Goal: Task Accomplishment & Management: Complete application form

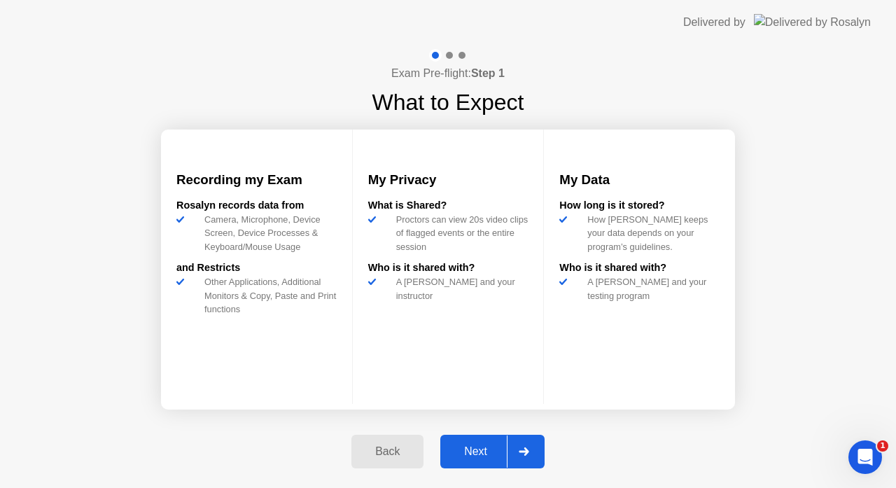
click at [496, 449] on div "Next" at bounding box center [475, 451] width 62 height 13
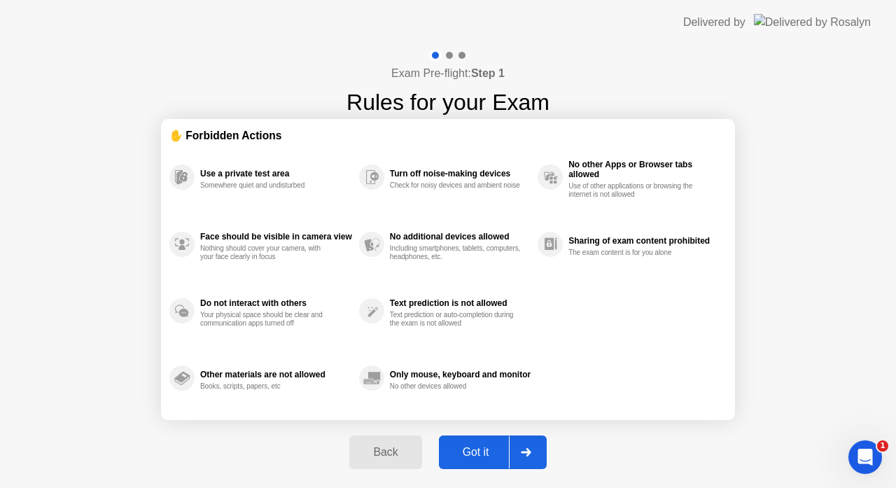
click at [490, 454] on div "Got it" at bounding box center [476, 452] width 66 height 13
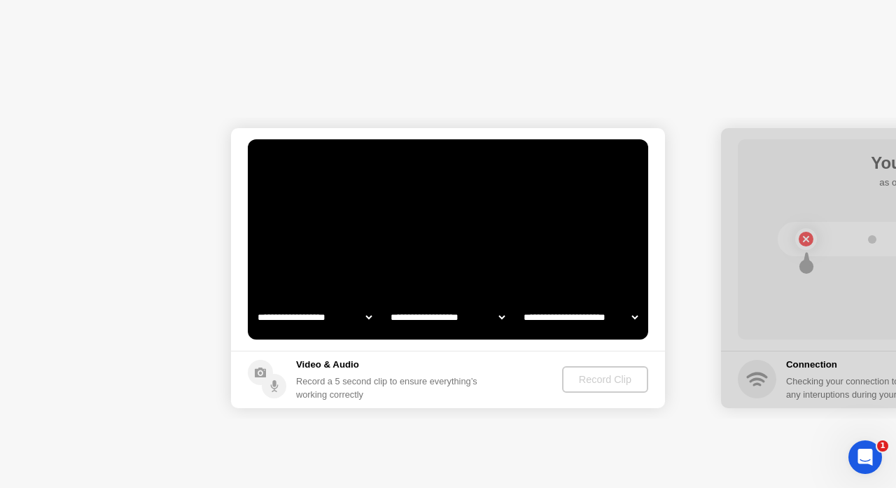
select select "**********"
select select "*******"
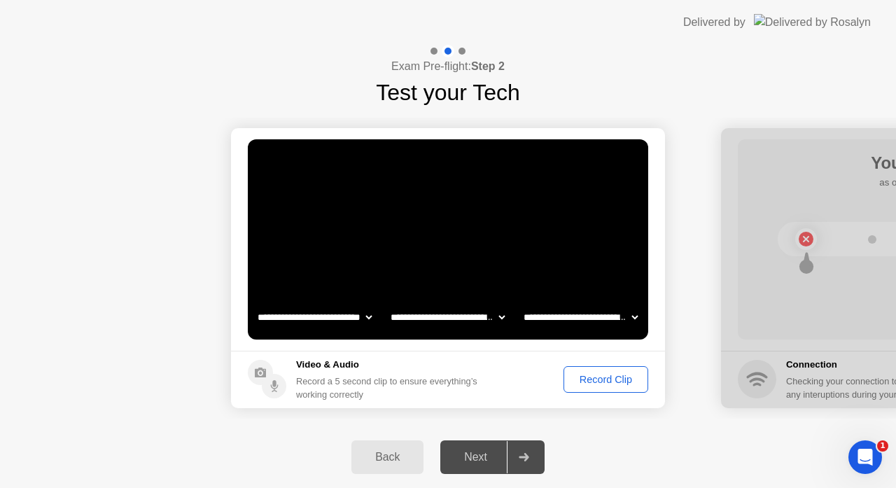
click at [588, 390] on button "Record Clip" at bounding box center [605, 379] width 85 height 27
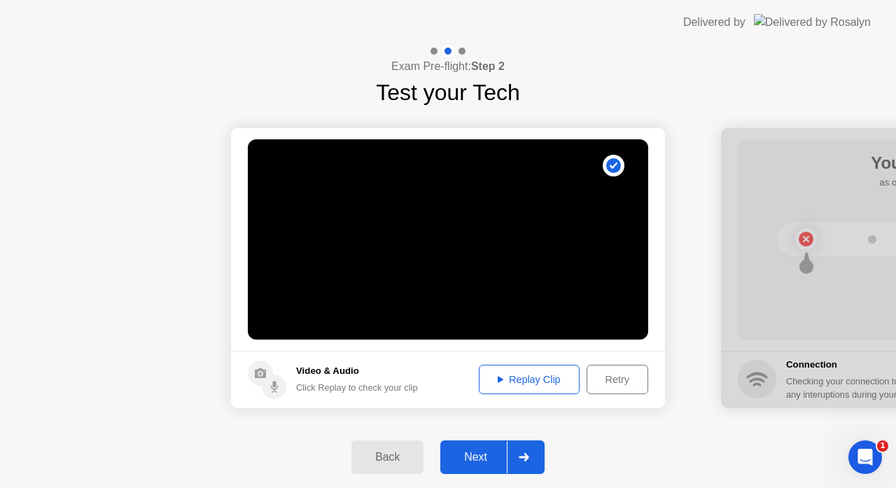
click at [482, 455] on div "Next" at bounding box center [475, 457] width 62 height 13
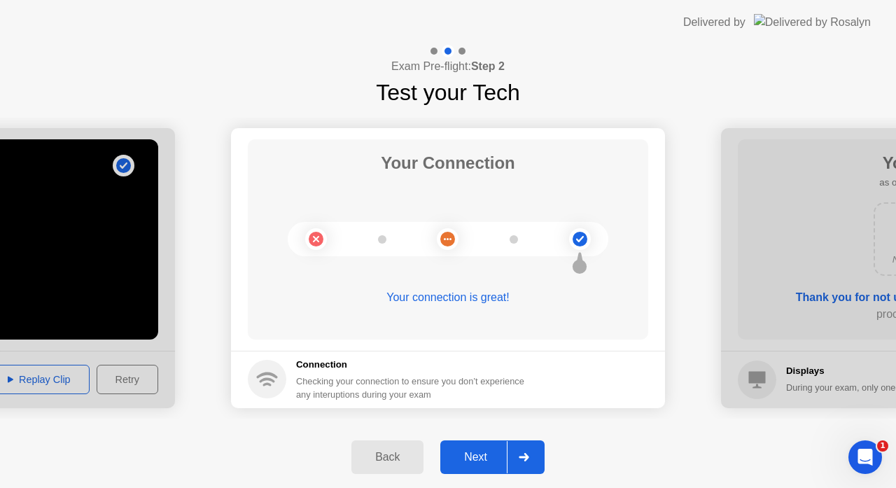
click at [489, 451] on div "Next" at bounding box center [475, 457] width 62 height 13
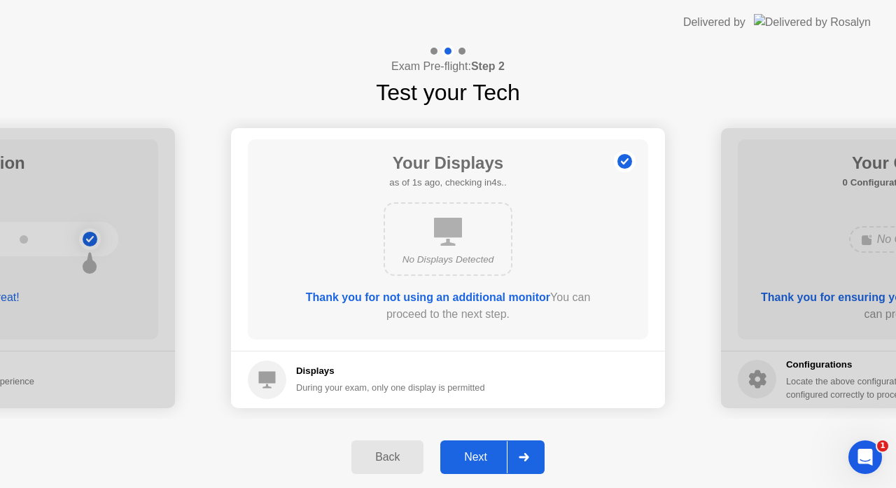
click at [489, 451] on div "Next" at bounding box center [475, 457] width 62 height 13
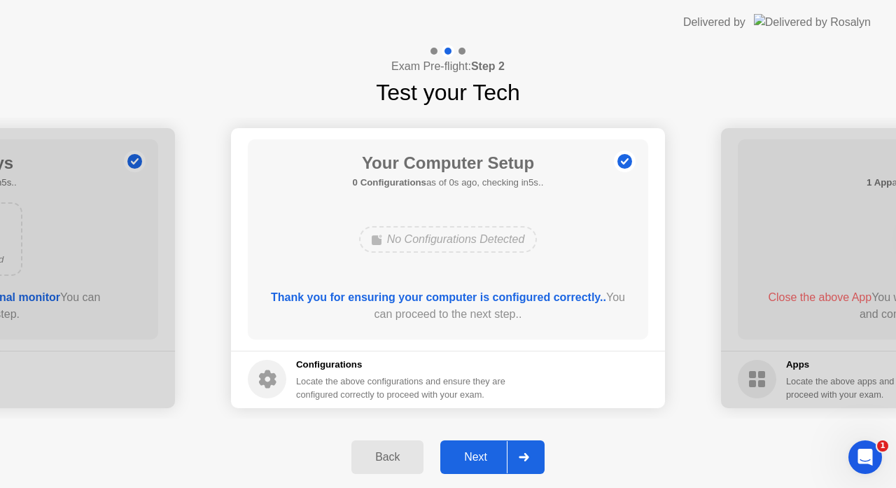
click at [489, 451] on div "Next" at bounding box center [475, 457] width 62 height 13
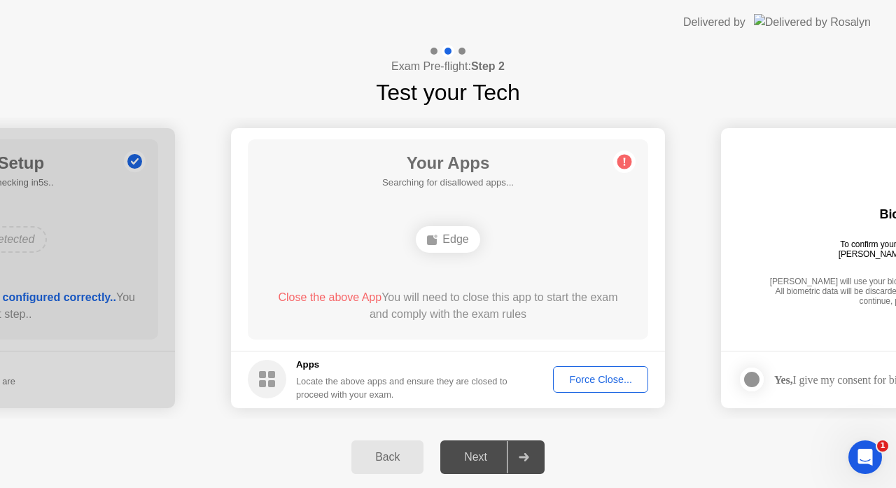
click at [600, 383] on div "Force Close..." at bounding box center [600, 379] width 85 height 11
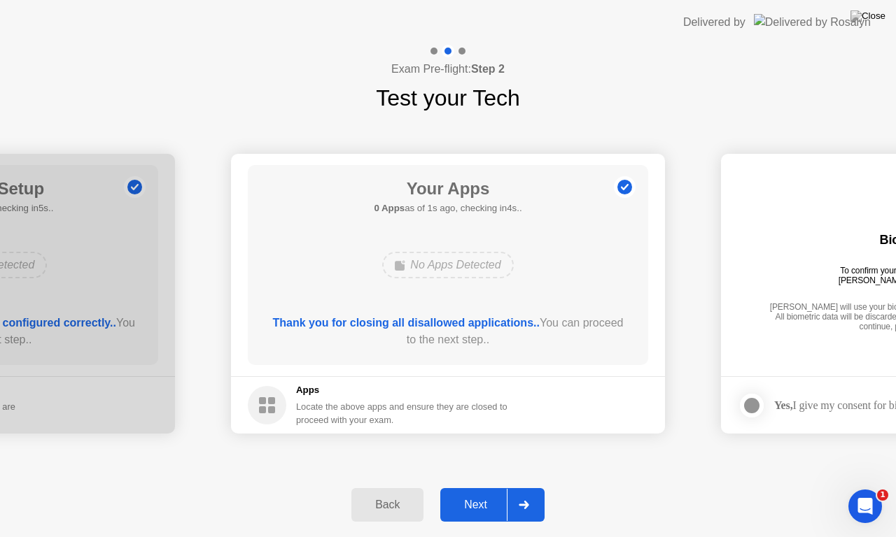
click at [481, 487] on div "Next" at bounding box center [475, 505] width 62 height 13
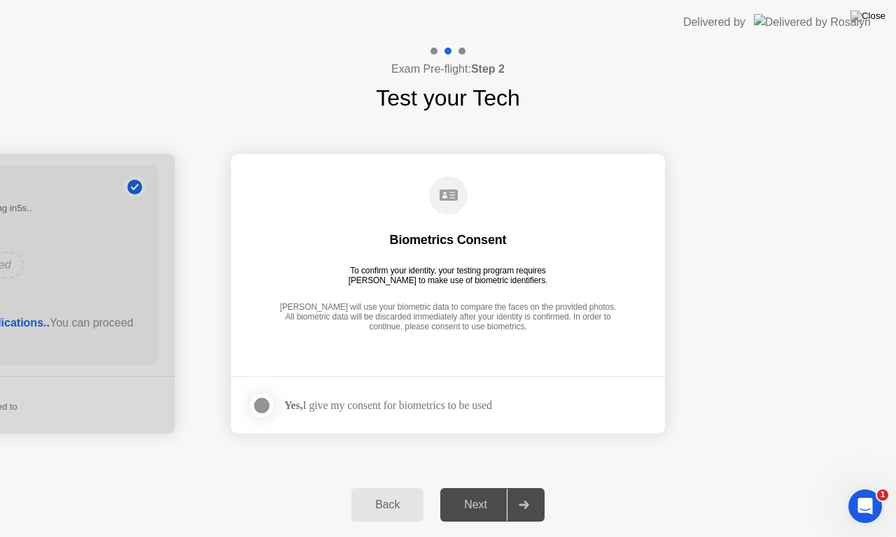
click at [263, 410] on div at bounding box center [261, 405] width 17 height 17
click at [477, 487] on div "Next" at bounding box center [475, 505] width 62 height 13
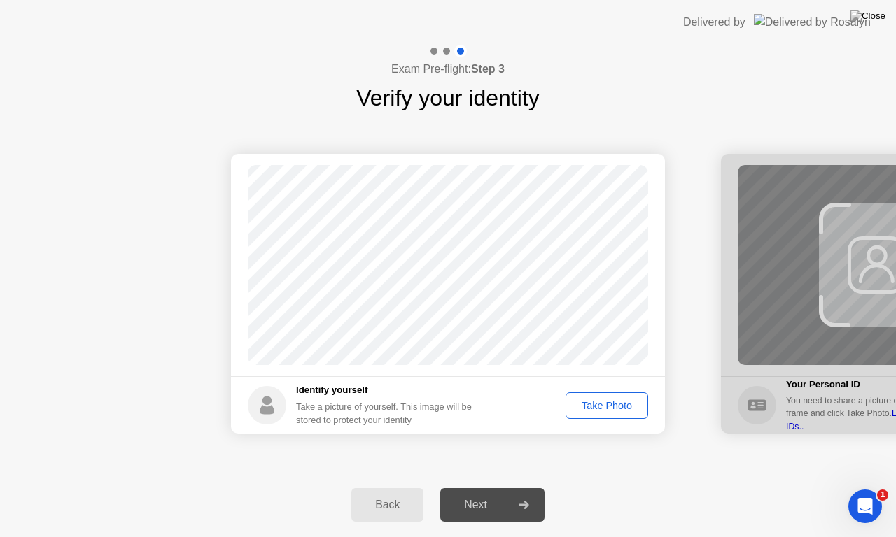
click at [583, 403] on div "Take Photo" at bounding box center [606, 405] width 73 height 11
click at [478, 487] on button "Next" at bounding box center [492, 505] width 104 height 34
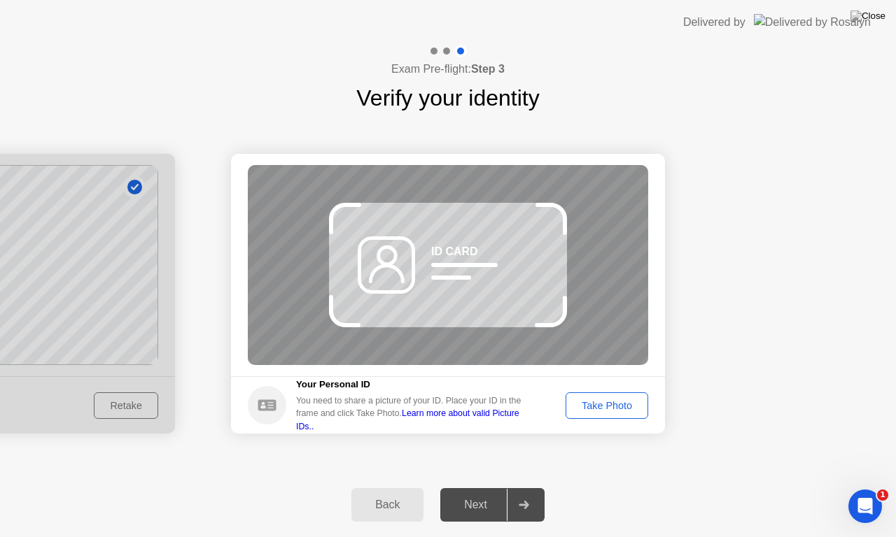
click at [595, 400] on div "Take Photo" at bounding box center [606, 405] width 73 height 11
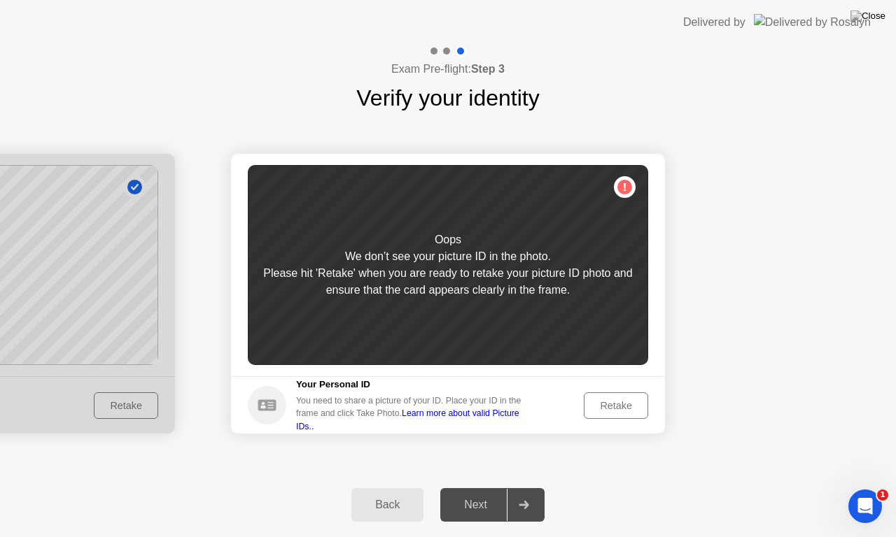
click at [595, 400] on div "Retake" at bounding box center [615, 405] width 55 height 11
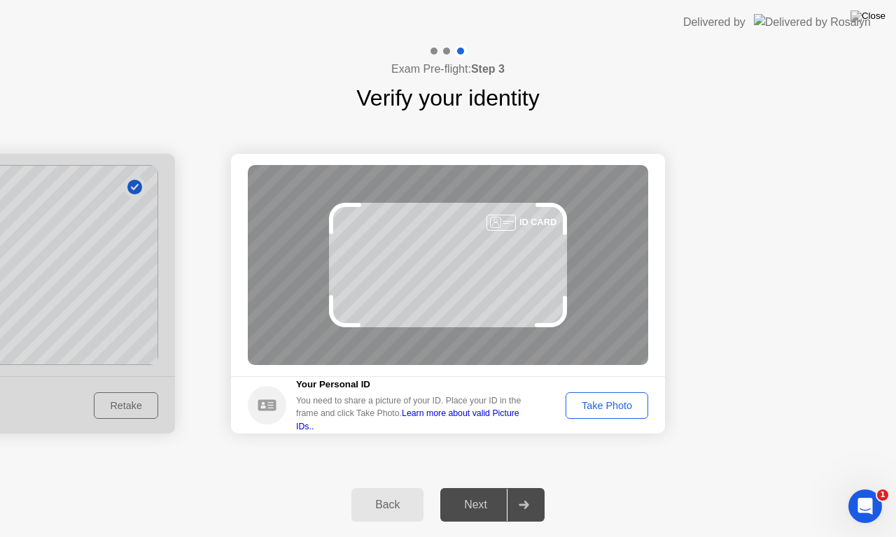
click at [595, 400] on div "Take Photo" at bounding box center [606, 405] width 73 height 11
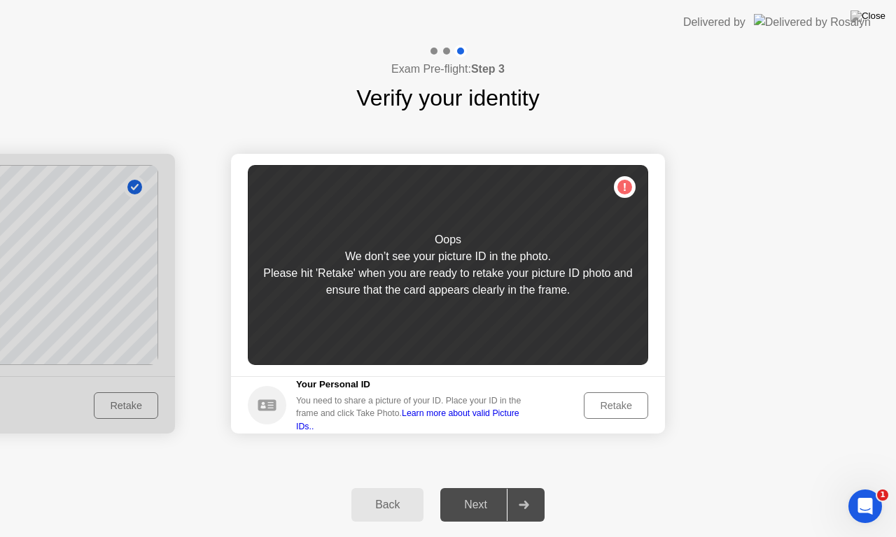
click at [595, 400] on div "Retake" at bounding box center [615, 405] width 55 height 11
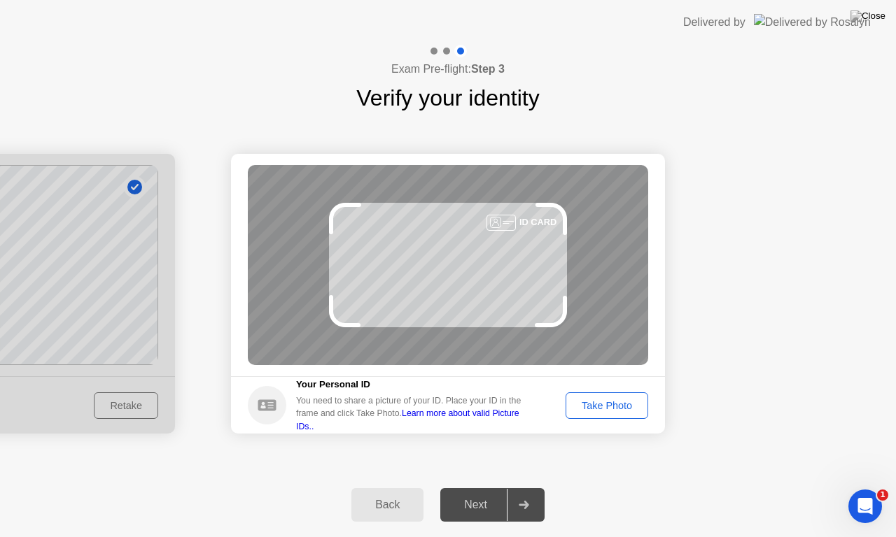
click at [595, 400] on div "Take Photo" at bounding box center [606, 405] width 73 height 11
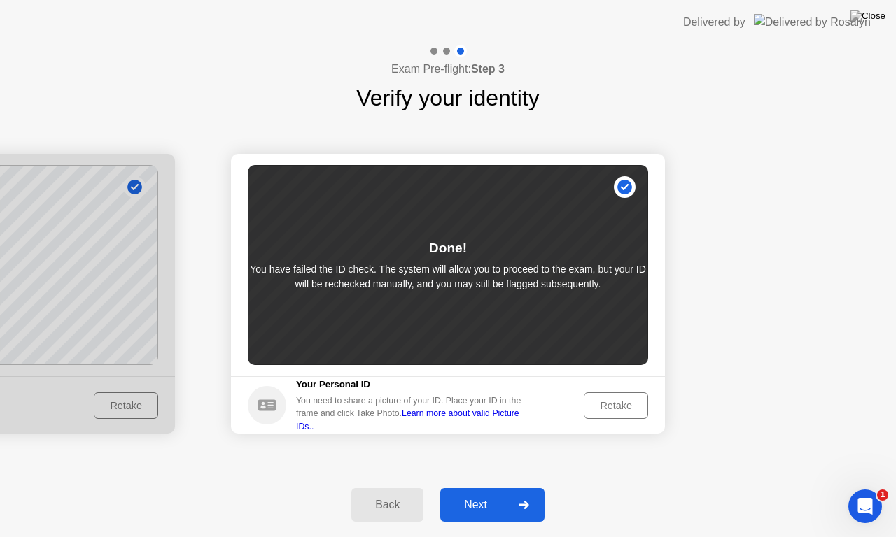
click at [490, 487] on div "Next" at bounding box center [475, 505] width 62 height 13
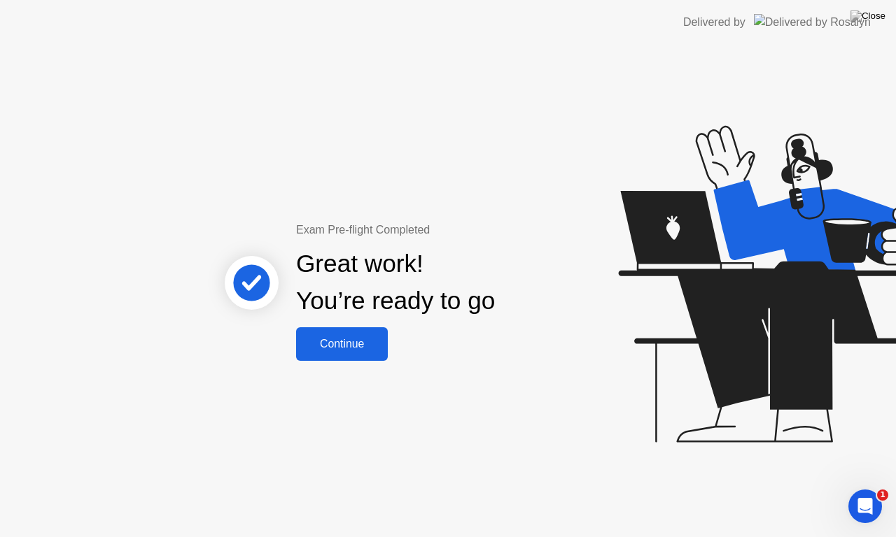
click at [344, 343] on div "Continue" at bounding box center [341, 344] width 83 height 13
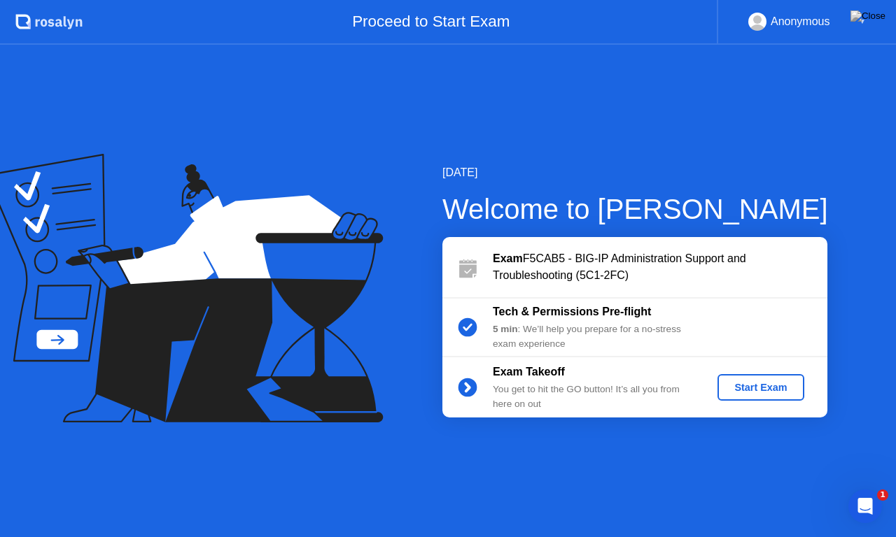
click at [756, 392] on div "Start Exam" at bounding box center [760, 387] width 75 height 11
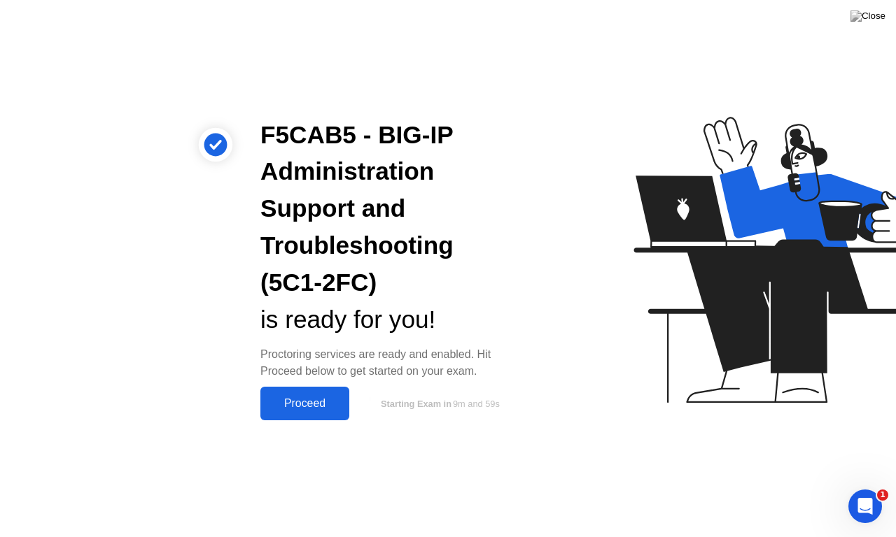
click at [304, 414] on button "Proceed" at bounding box center [304, 404] width 89 height 34
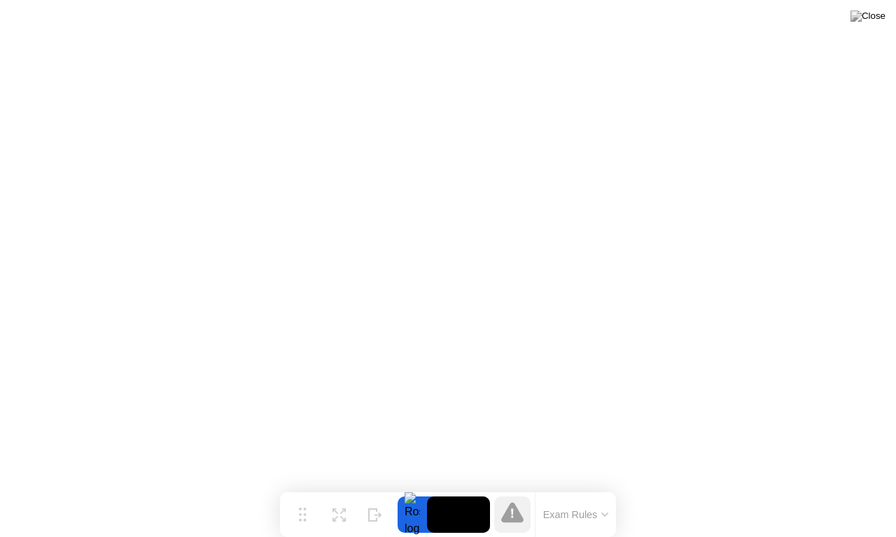
click at [446, 487] on div "Move Expand Hide Exam Rules" at bounding box center [448, 515] width 336 height 45
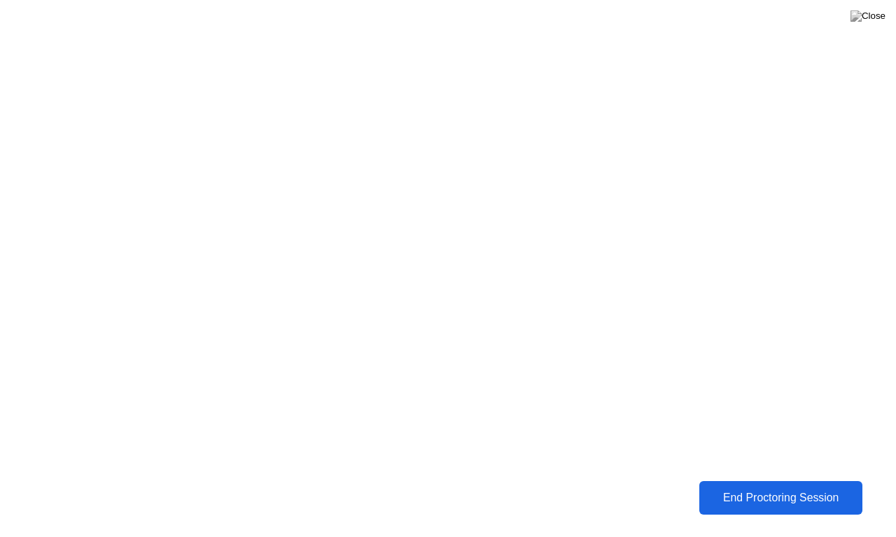
click at [721, 487] on div "End Proctoring Session" at bounding box center [780, 498] width 155 height 13
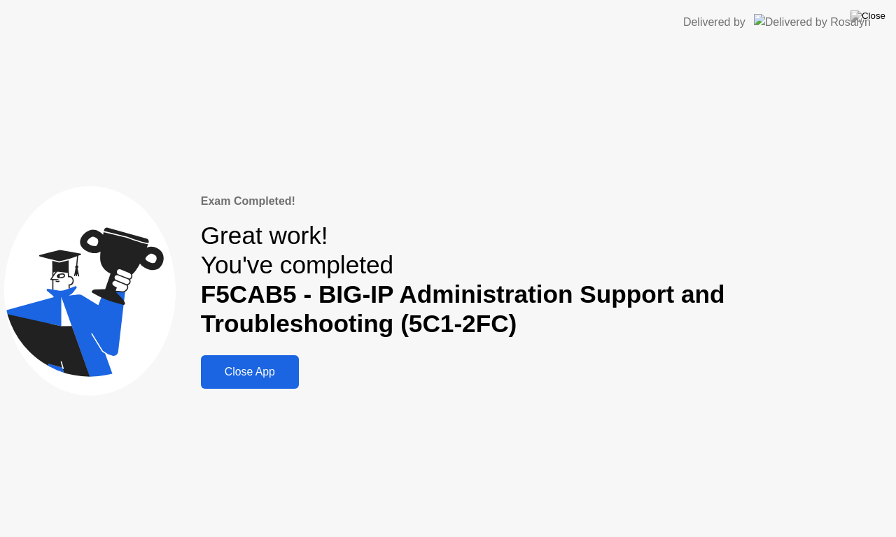
click at [231, 375] on div "Close App" at bounding box center [250, 372] width 90 height 13
